Goal: Task Accomplishment & Management: Manage account settings

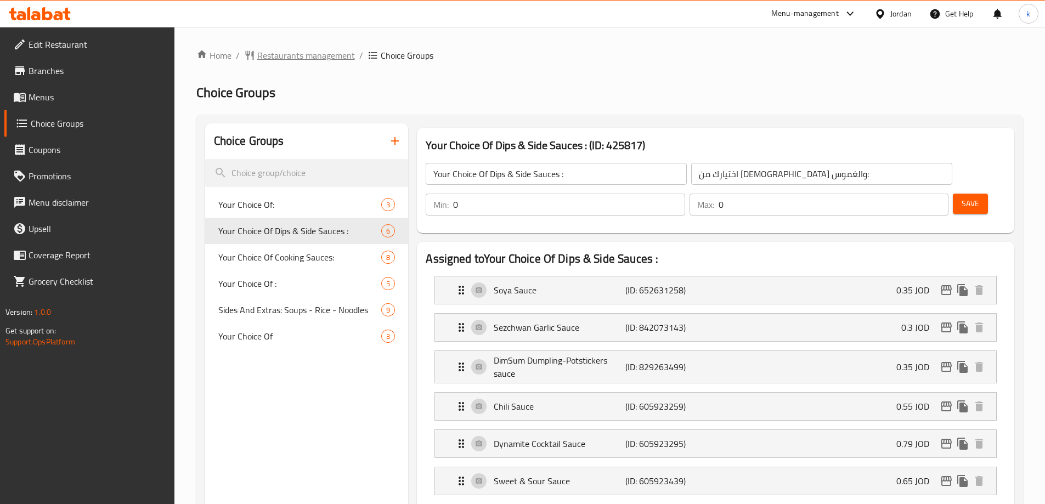
click at [301, 54] on span "Restaurants management" at bounding box center [306, 55] width 98 height 13
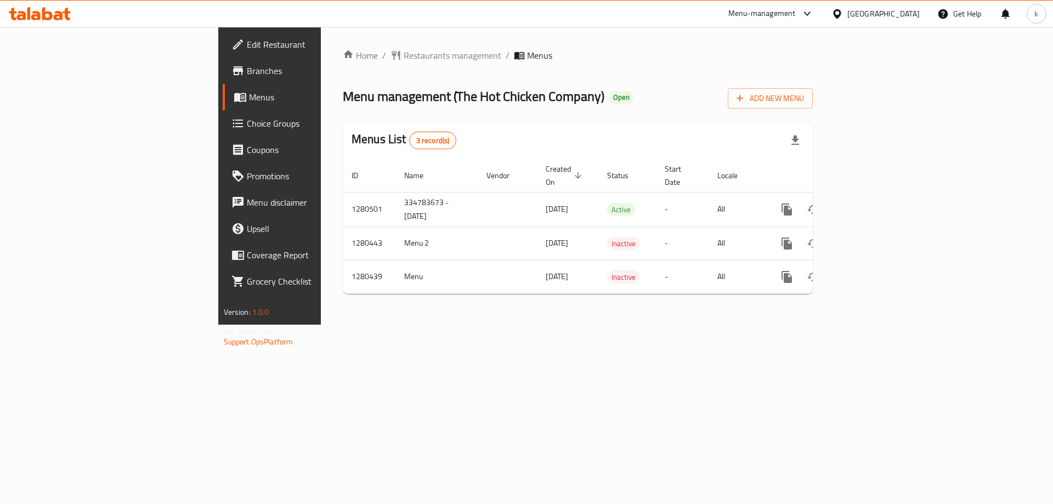
click at [247, 122] on span "Choice Groups" at bounding box center [316, 123] width 139 height 13
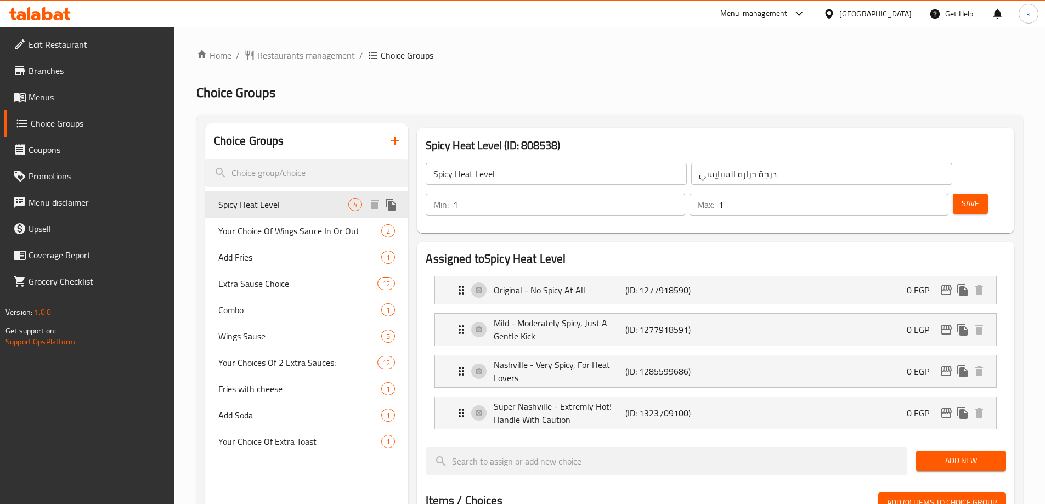
click at [288, 202] on span "Spicy Heat Level" at bounding box center [283, 204] width 131 height 13
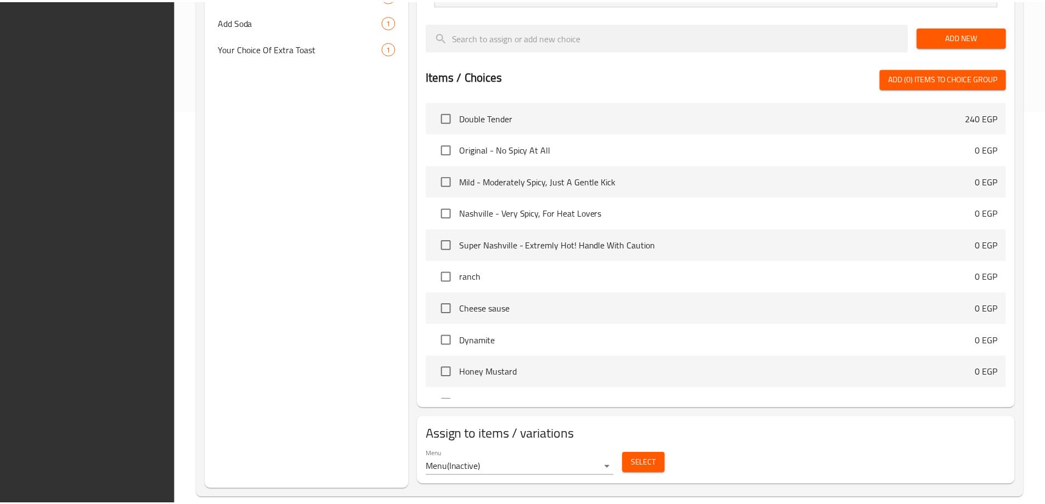
scroll to position [410, 0]
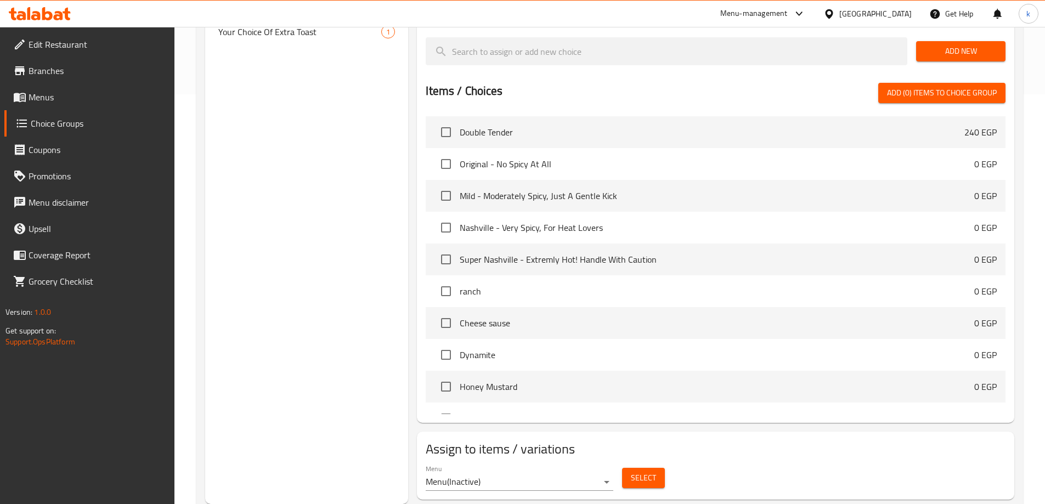
click at [886, 441] on h2 "Assign to items / variations" at bounding box center [716, 450] width 580 height 18
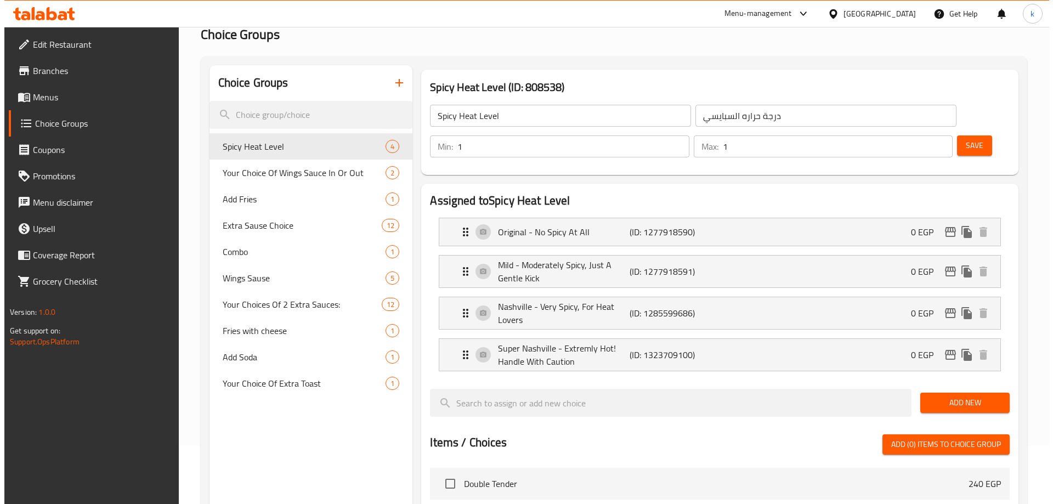
scroll to position [0, 0]
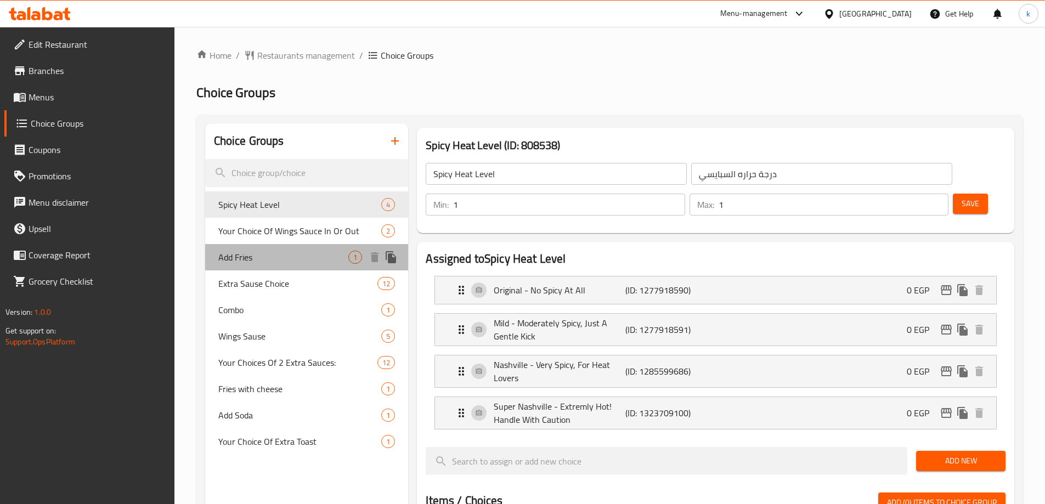
click at [292, 262] on span "Add Fries" at bounding box center [283, 257] width 131 height 13
type input "Add Fries"
type input "اضافة بطاطس"
type input "0"
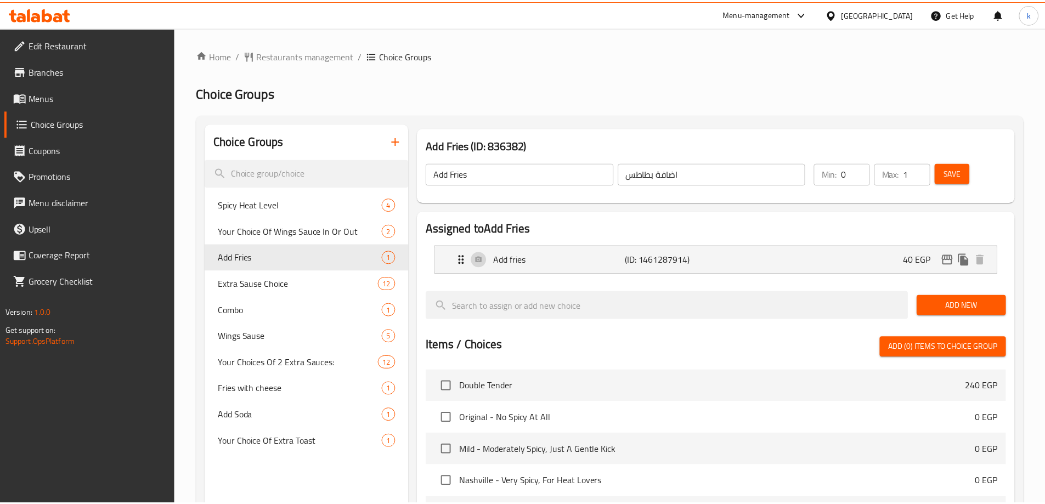
scroll to position [285, 0]
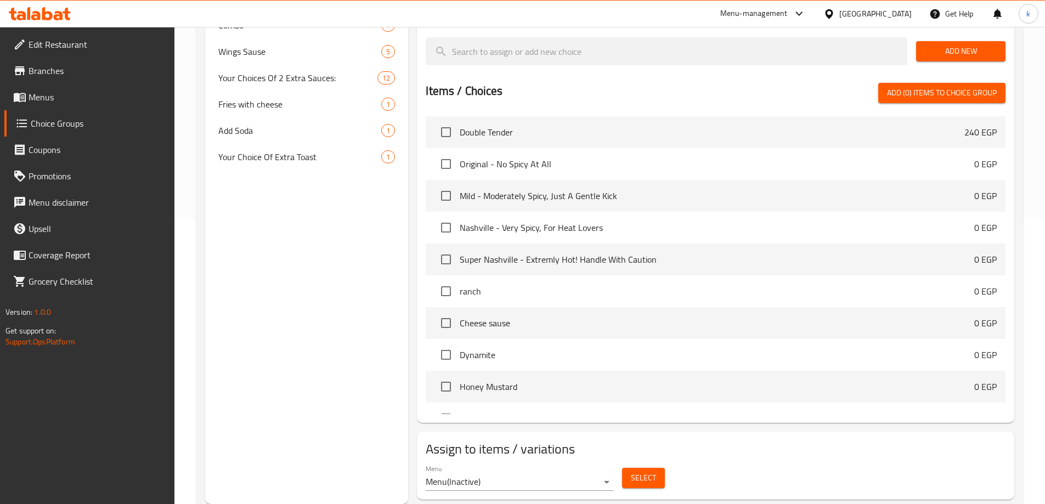
click at [811, 460] on div "Menu Menu ( Inactive ) Select" at bounding box center [715, 477] width 589 height 35
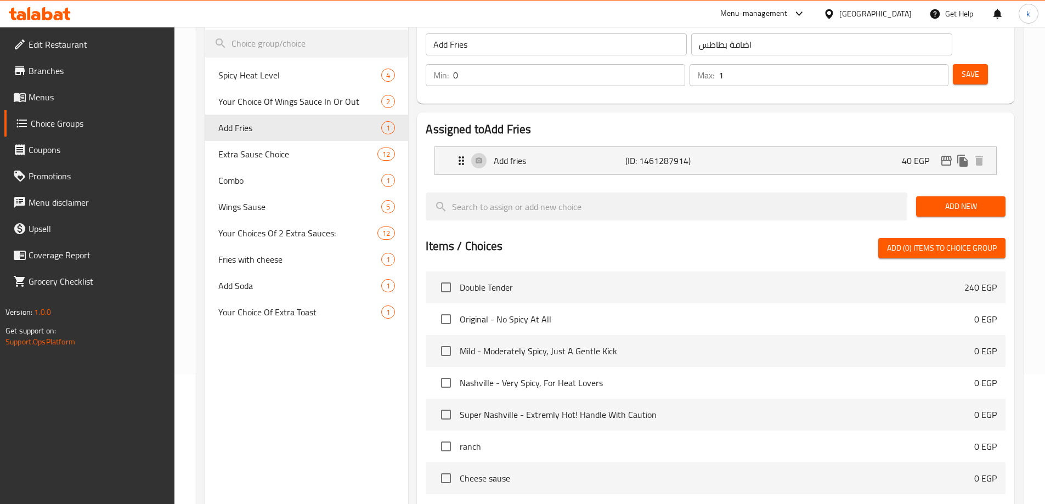
scroll to position [10, 0]
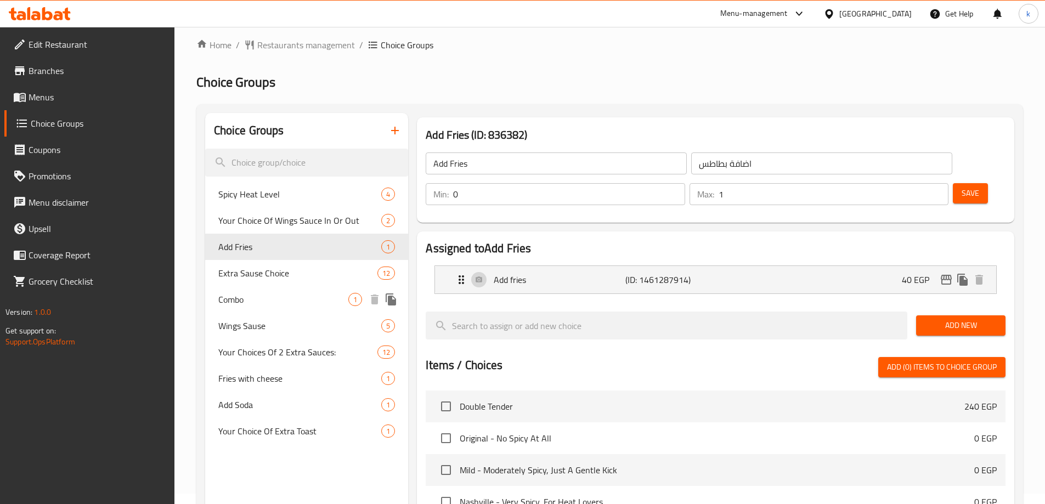
click at [272, 305] on span "Combo" at bounding box center [283, 299] width 131 height 13
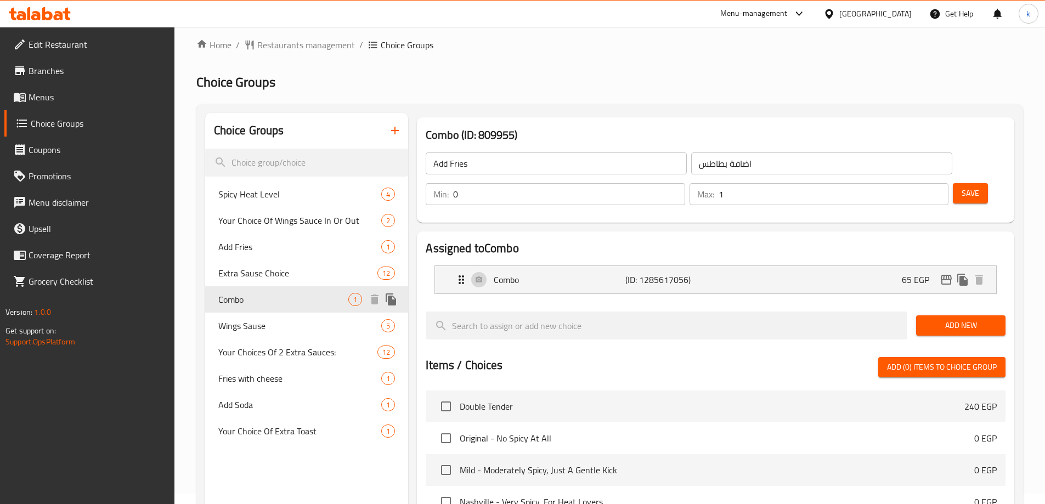
type input "Combo"
type input "كومبو"
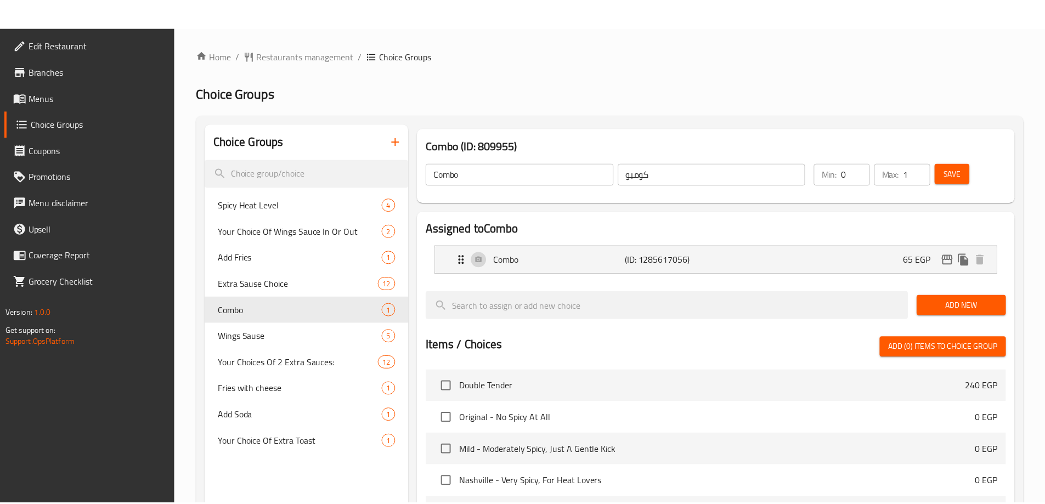
scroll to position [285, 0]
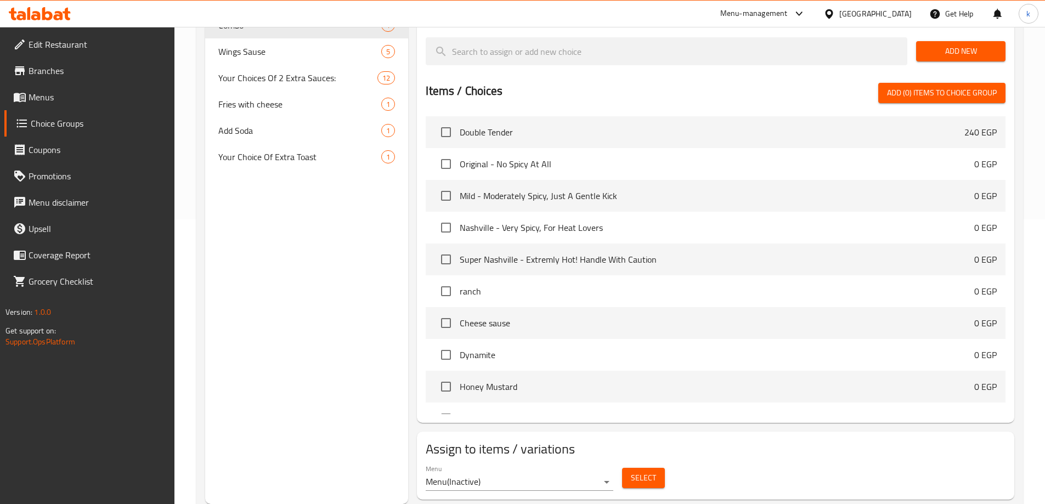
drag, startPoint x: 866, startPoint y: 433, endPoint x: 771, endPoint y: 301, distance: 162.9
click at [866, 460] on div "Menu Menu ( Inactive ) Select" at bounding box center [715, 477] width 589 height 35
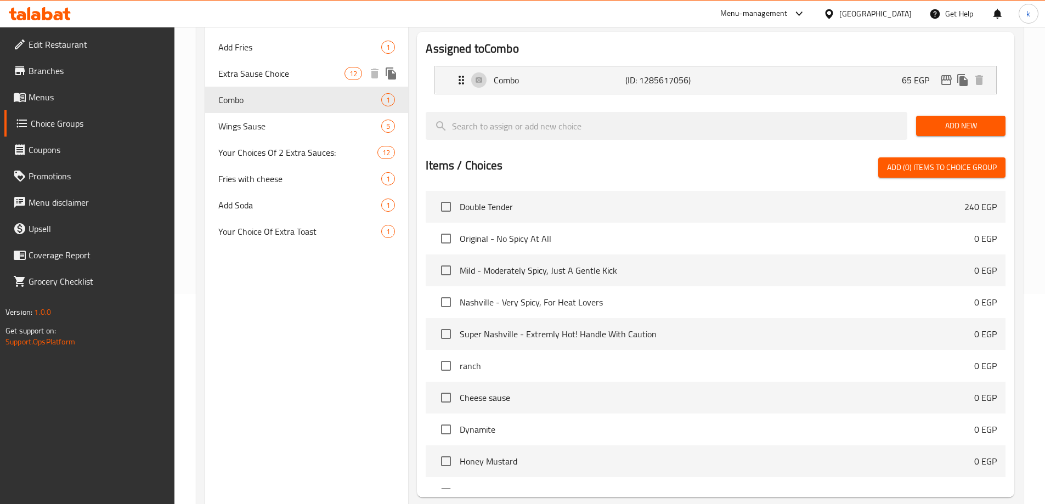
scroll to position [65, 0]
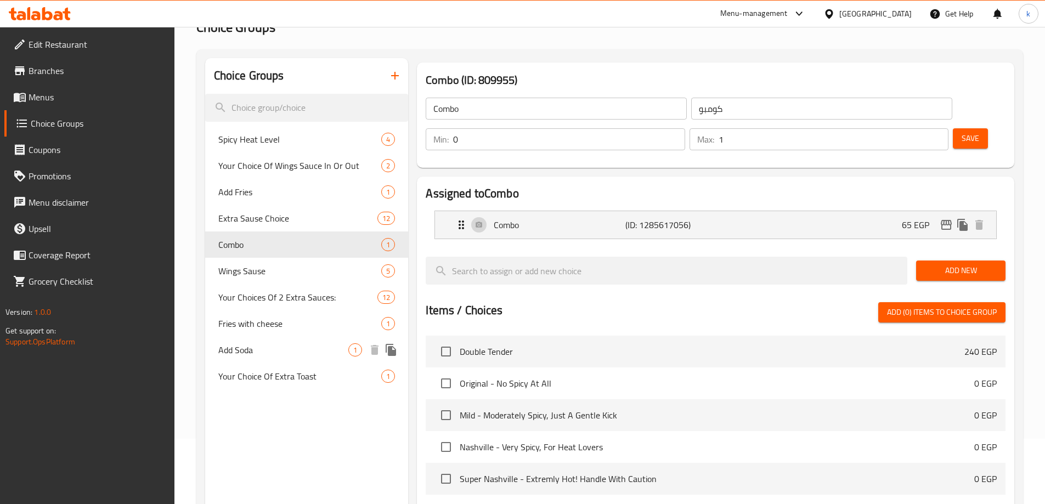
click at [283, 347] on span "Add Soda" at bounding box center [283, 349] width 131 height 13
type input "Add Soda"
type input "اضافة صودا"
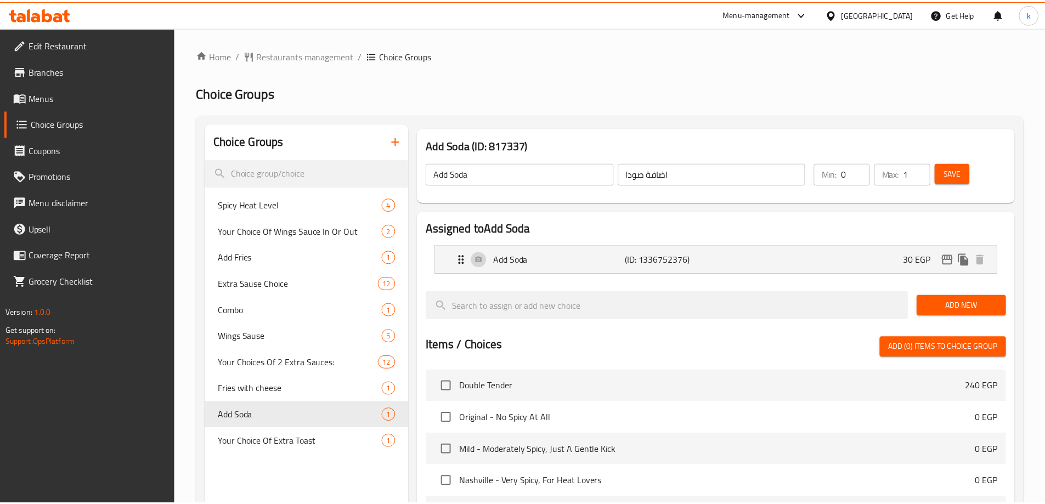
scroll to position [285, 0]
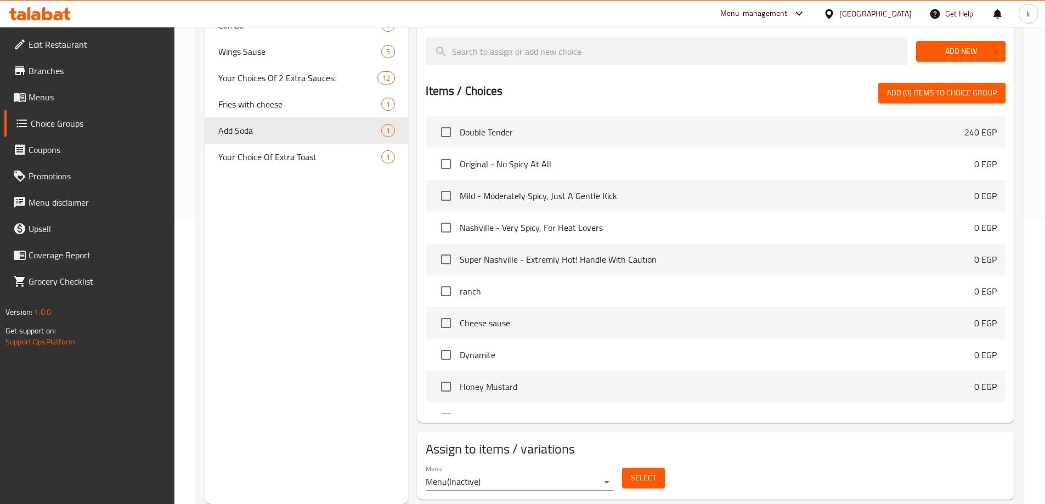
drag, startPoint x: 836, startPoint y: 432, endPoint x: 1029, endPoint y: 419, distance: 193.6
click at [836, 460] on div "Menu Menu ( Inactive ) Select" at bounding box center [715, 477] width 589 height 35
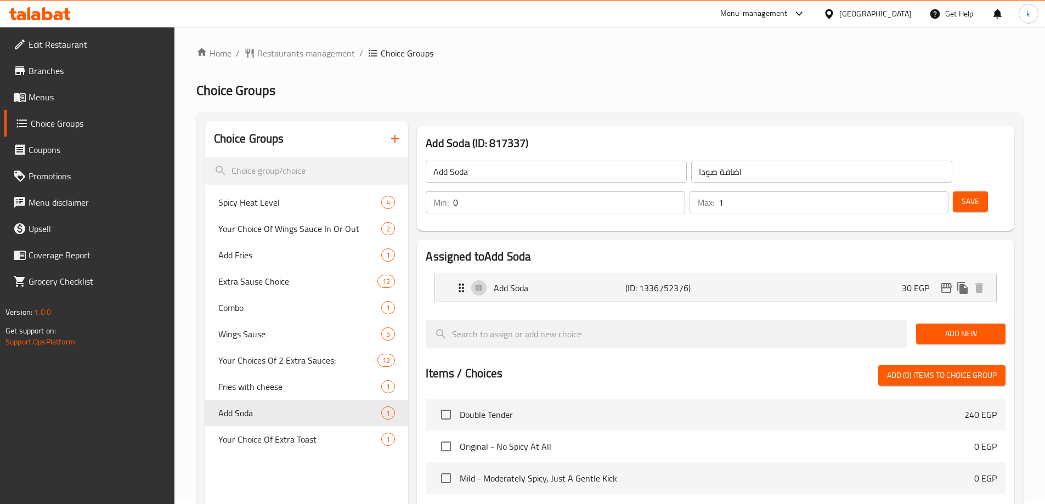
scroll to position [0, 0]
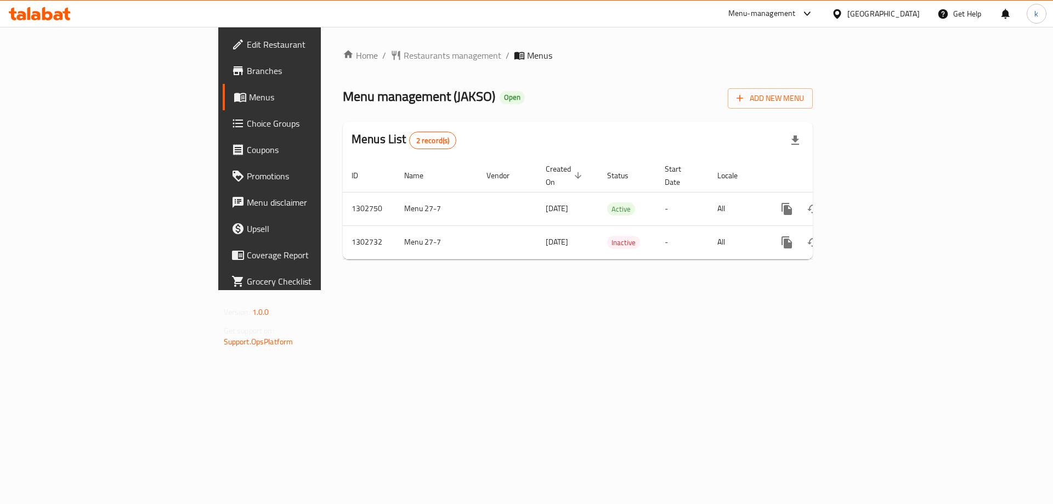
click at [247, 123] on span "Choice Groups" at bounding box center [316, 123] width 139 height 13
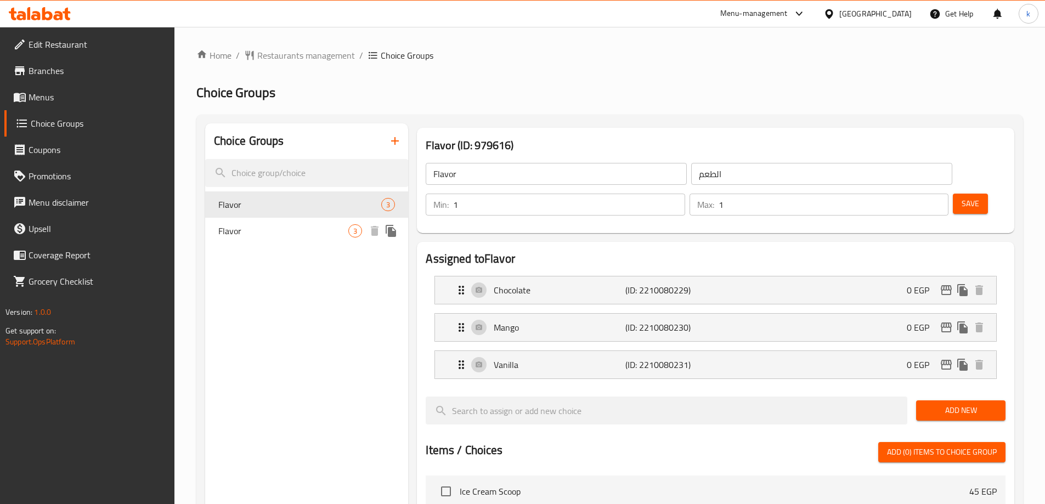
click at [300, 223] on div "Flavor 3" at bounding box center [307, 231] width 204 height 26
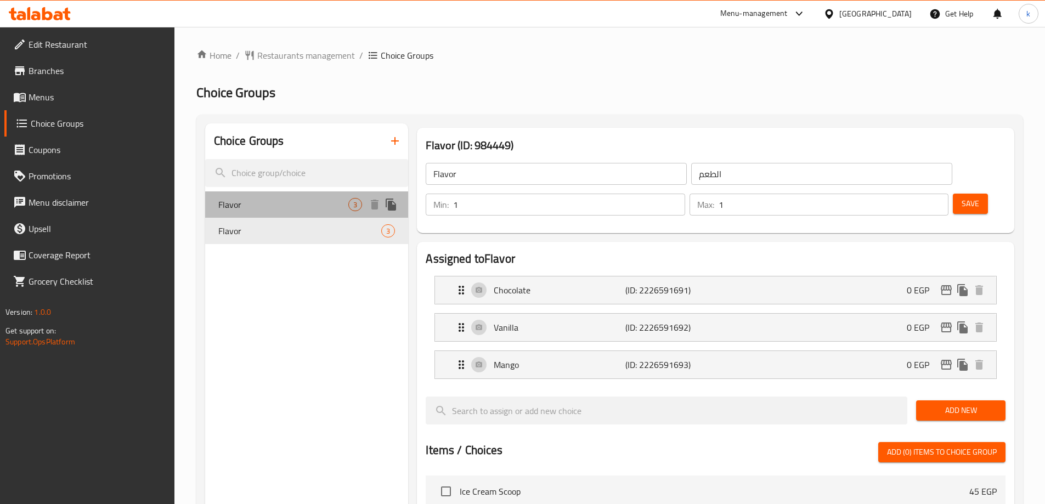
click at [301, 207] on span "Flavor" at bounding box center [283, 204] width 131 height 13
click at [300, 216] on div "Flavor 3" at bounding box center [307, 204] width 204 height 26
click at [290, 201] on span "Flavor" at bounding box center [283, 204] width 131 height 13
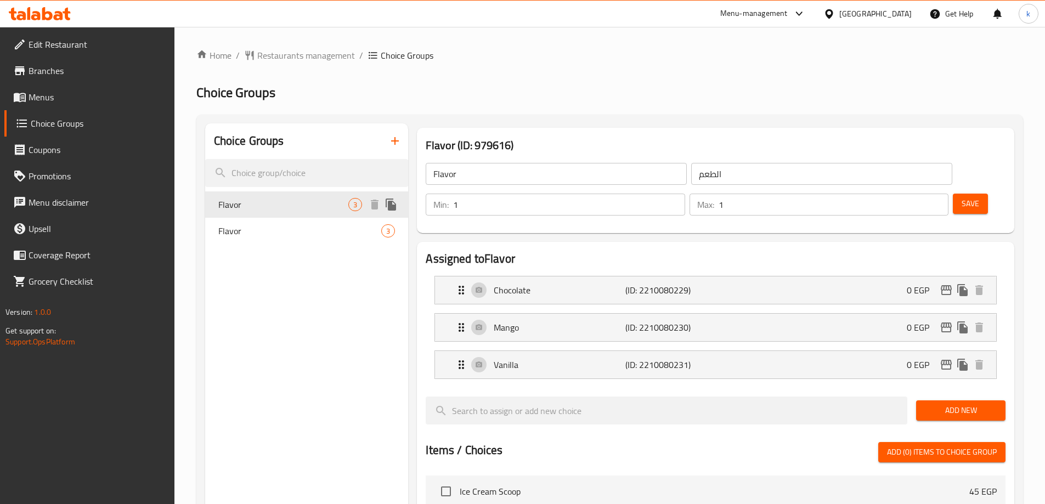
click at [289, 215] on div "Flavor 3" at bounding box center [307, 204] width 204 height 26
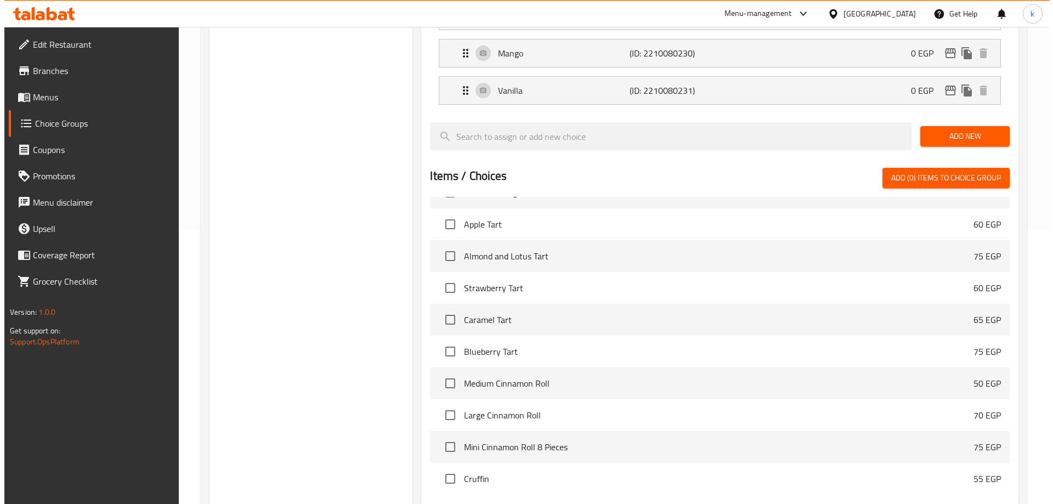
scroll to position [359, 0]
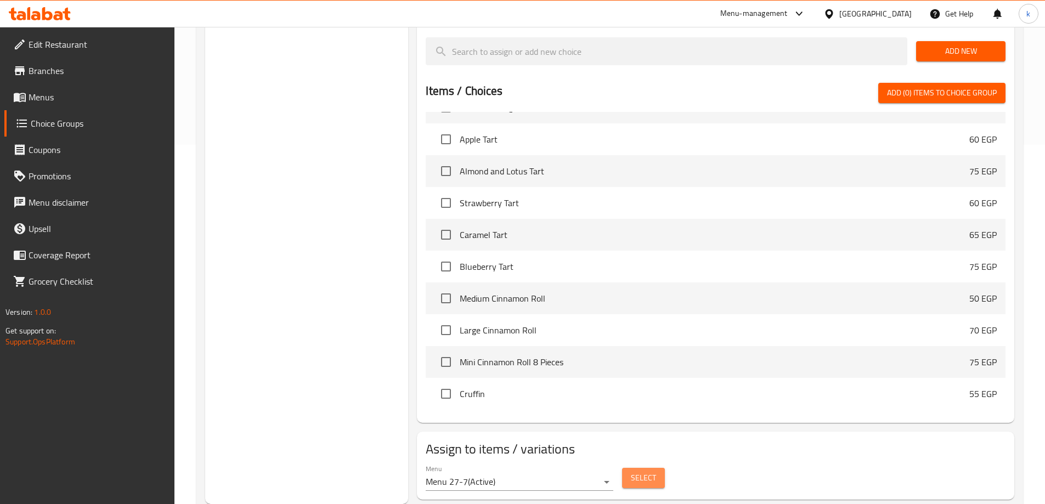
click at [639, 471] on span "Select" at bounding box center [643, 478] width 25 height 14
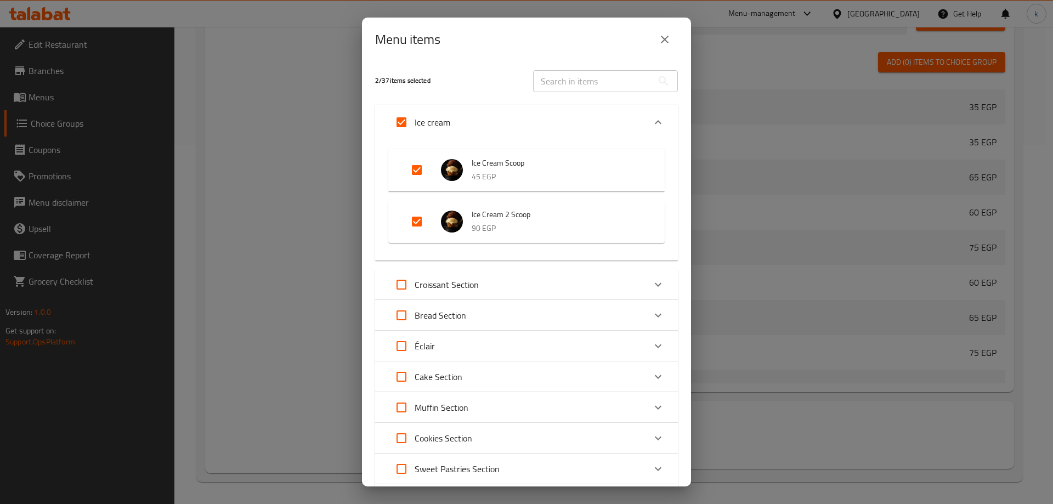
click at [506, 172] on p "45 EGP" at bounding box center [557, 177] width 171 height 14
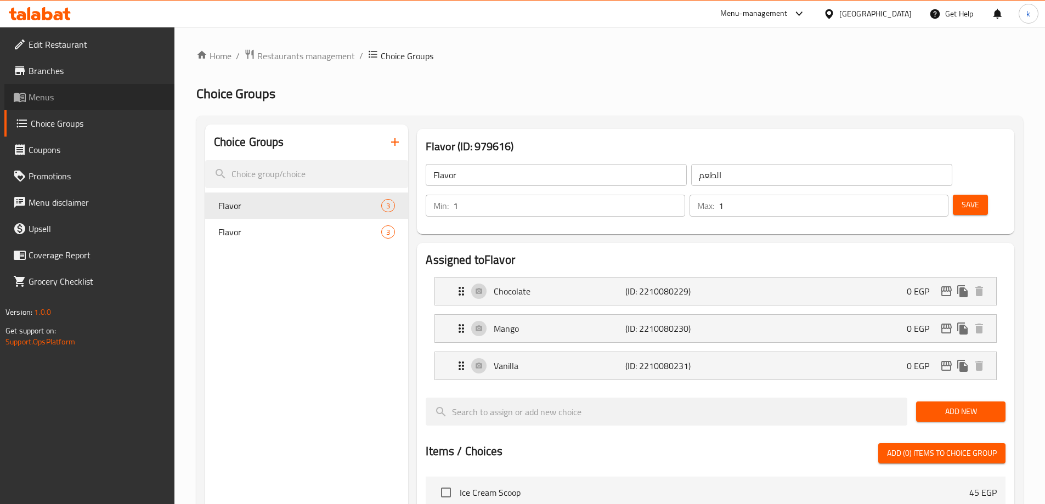
click at [98, 96] on span "Menus" at bounding box center [97, 97] width 137 height 13
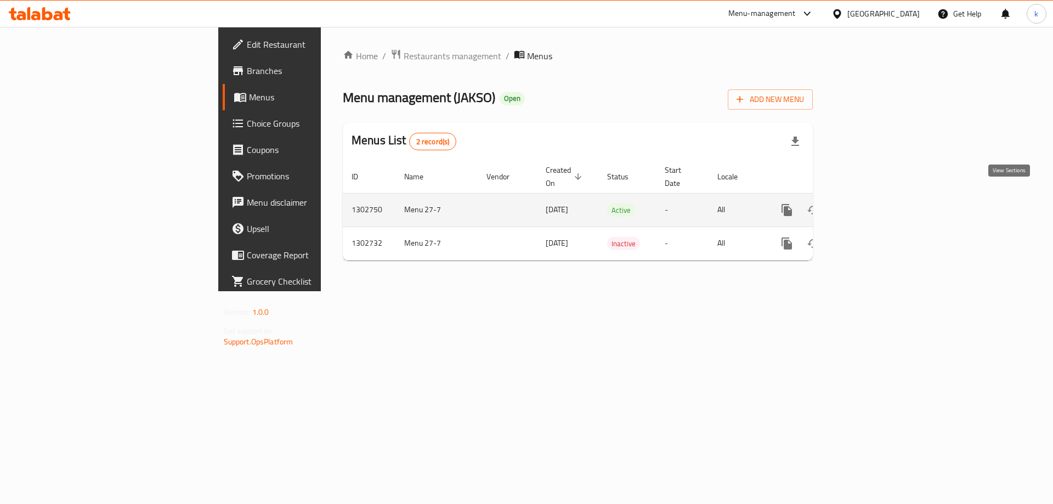
click at [873, 204] on icon "enhanced table" at bounding box center [866, 210] width 13 height 13
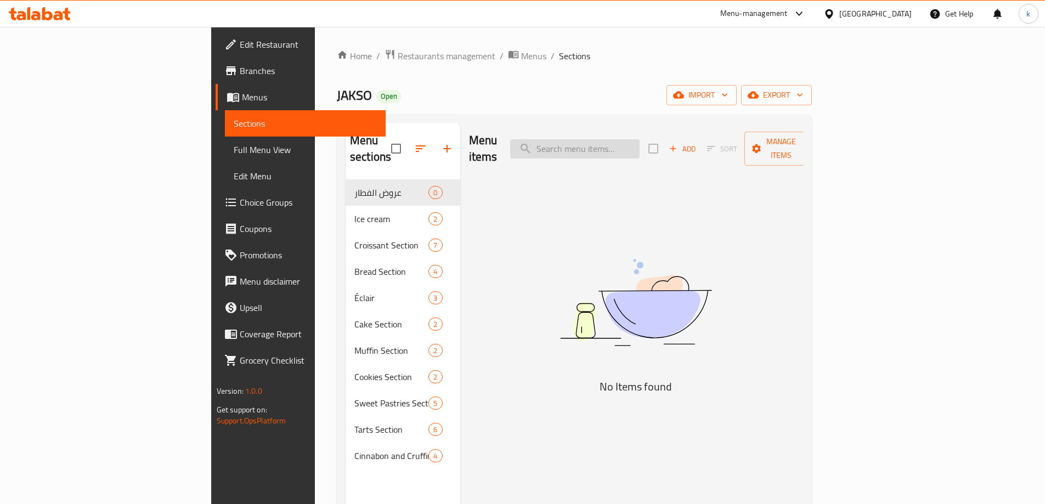
click at [640, 143] on input "search" at bounding box center [574, 148] width 129 height 19
paste input "الطعم"
click at [640, 139] on input "الطعم" at bounding box center [574, 148] width 129 height 19
type input "ice cream"
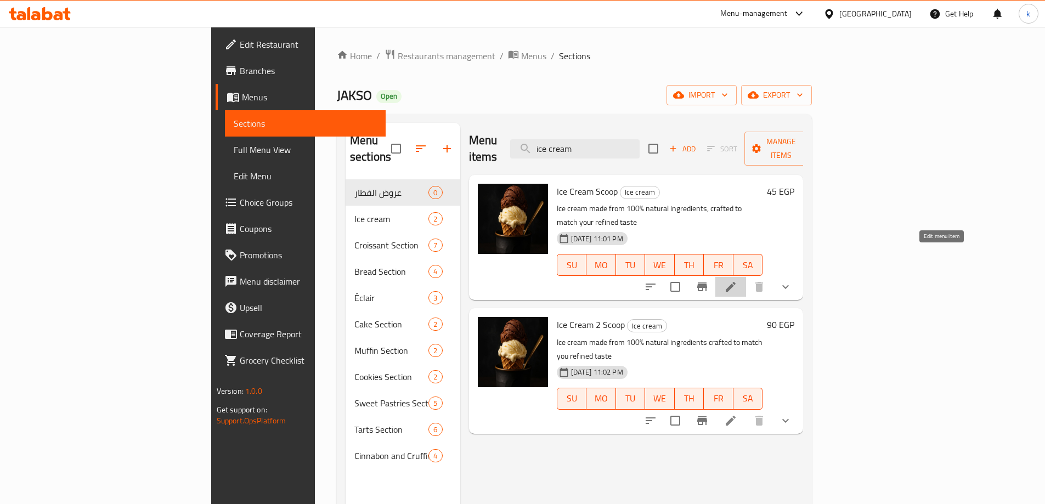
click at [736, 282] on icon at bounding box center [731, 287] width 10 height 10
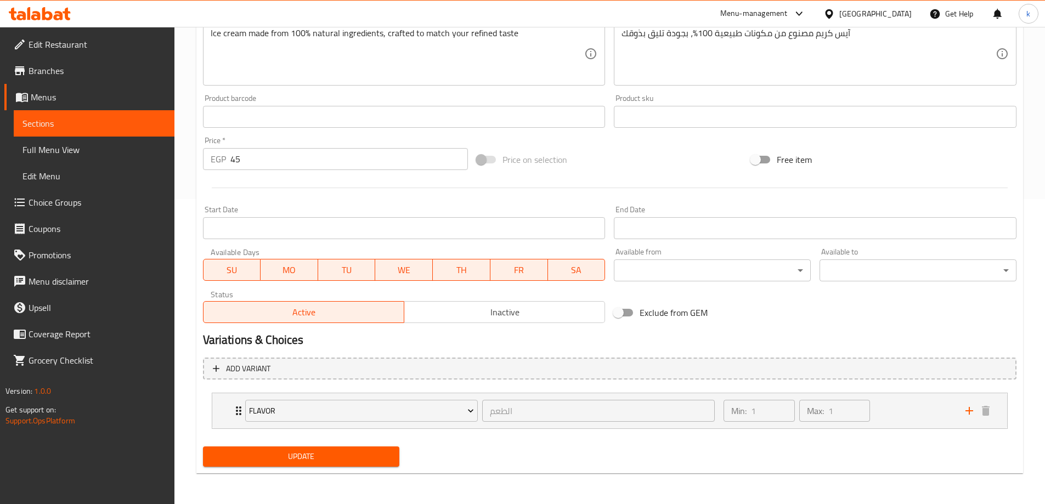
scroll to position [195, 0]
